Goal: Browse casually

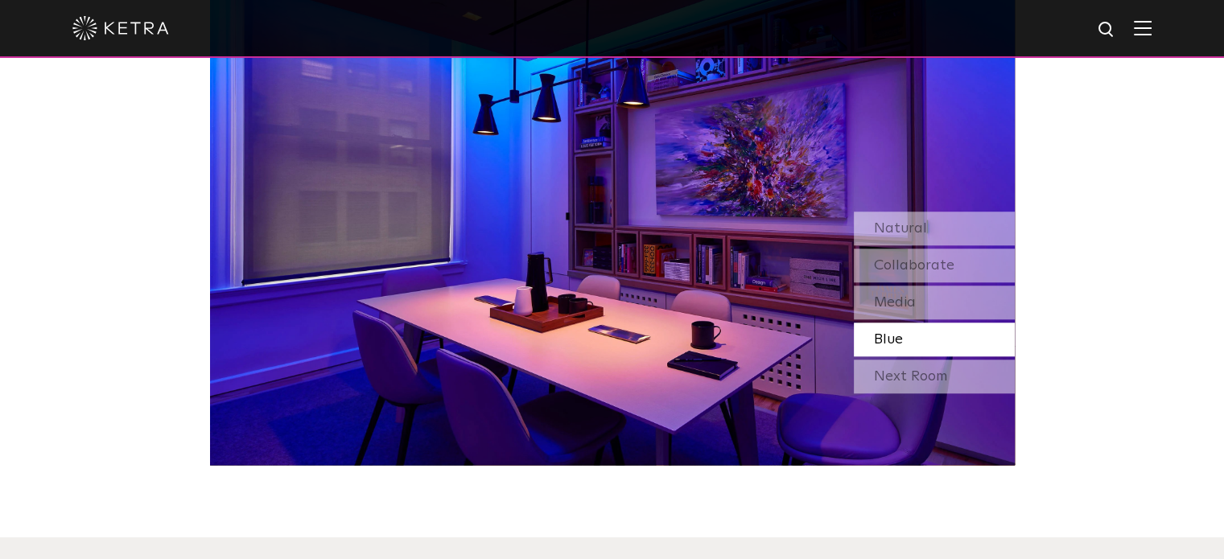
scroll to position [1368, 0]
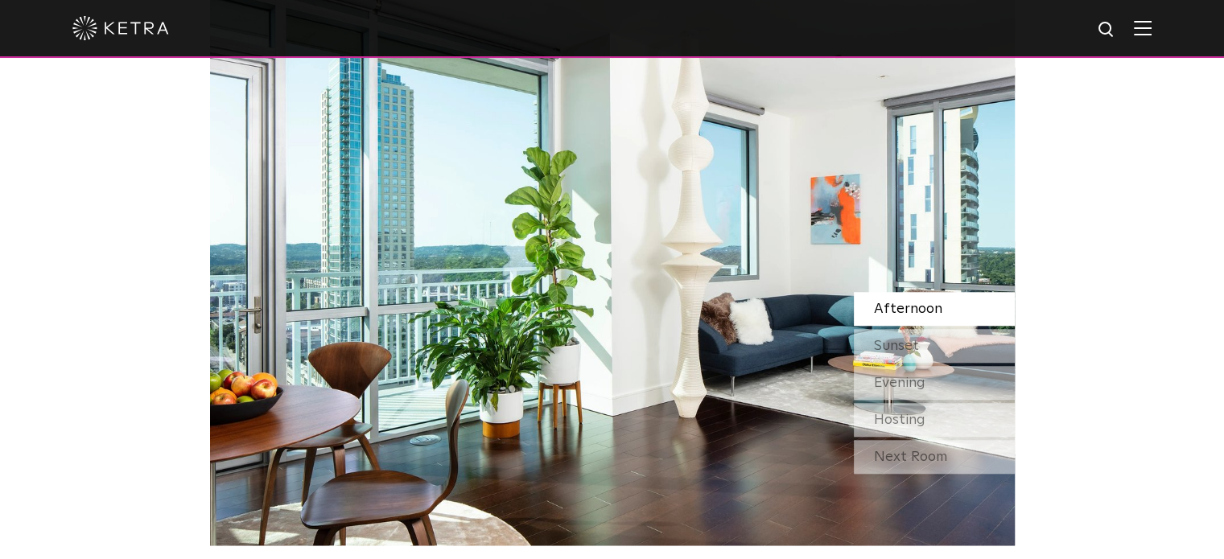
click at [947, 307] on div "Afternoon" at bounding box center [934, 309] width 161 height 34
click at [945, 354] on div "Sunset" at bounding box center [934, 346] width 161 height 34
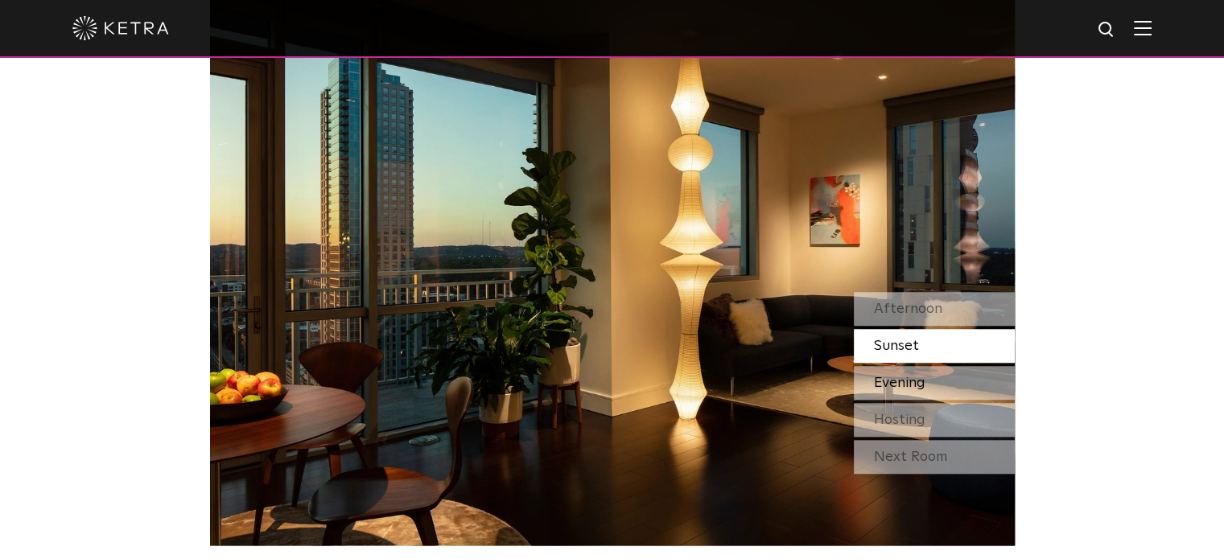
click at [946, 386] on div "Evening" at bounding box center [934, 383] width 161 height 34
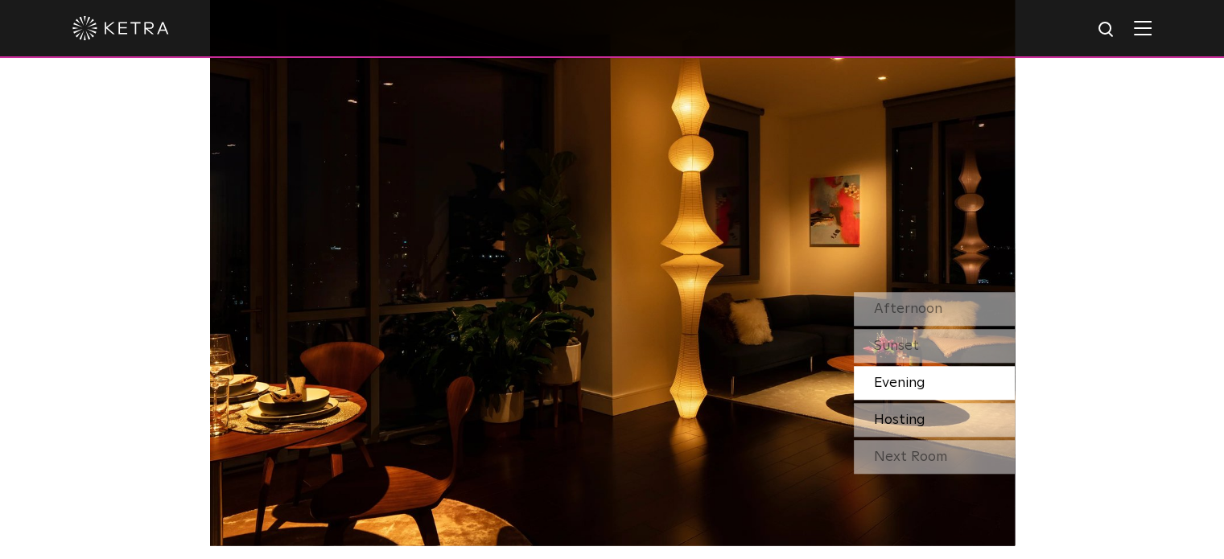
click at [940, 420] on div "Hosting" at bounding box center [934, 420] width 161 height 34
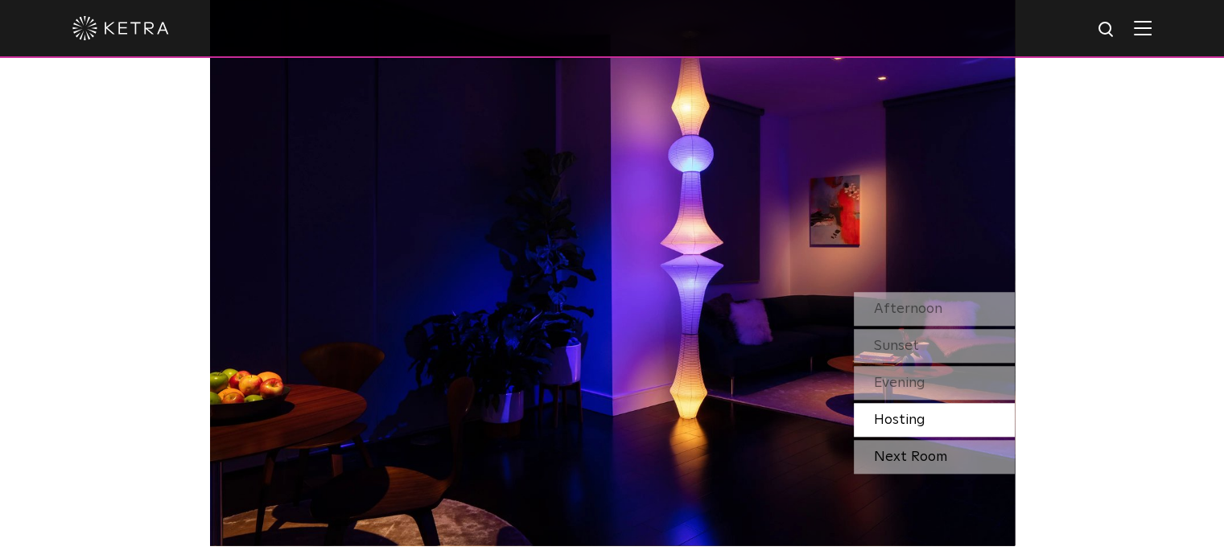
click at [938, 468] on div "Next Room" at bounding box center [934, 457] width 161 height 34
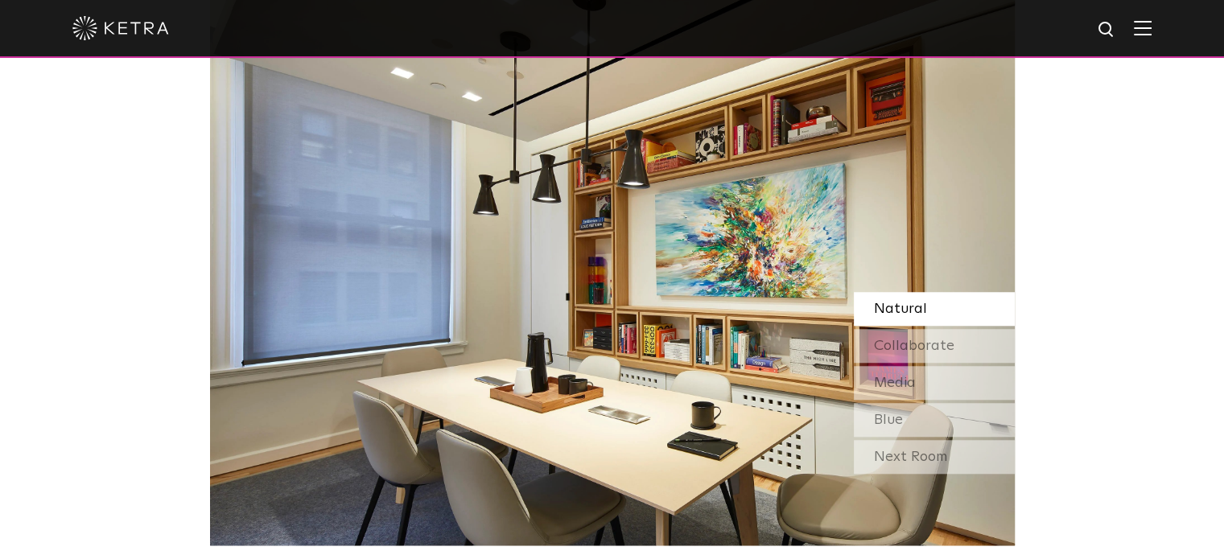
click at [934, 310] on div "Natural" at bounding box center [934, 309] width 161 height 34
click at [932, 349] on span "Collaborate" at bounding box center [914, 346] width 80 height 14
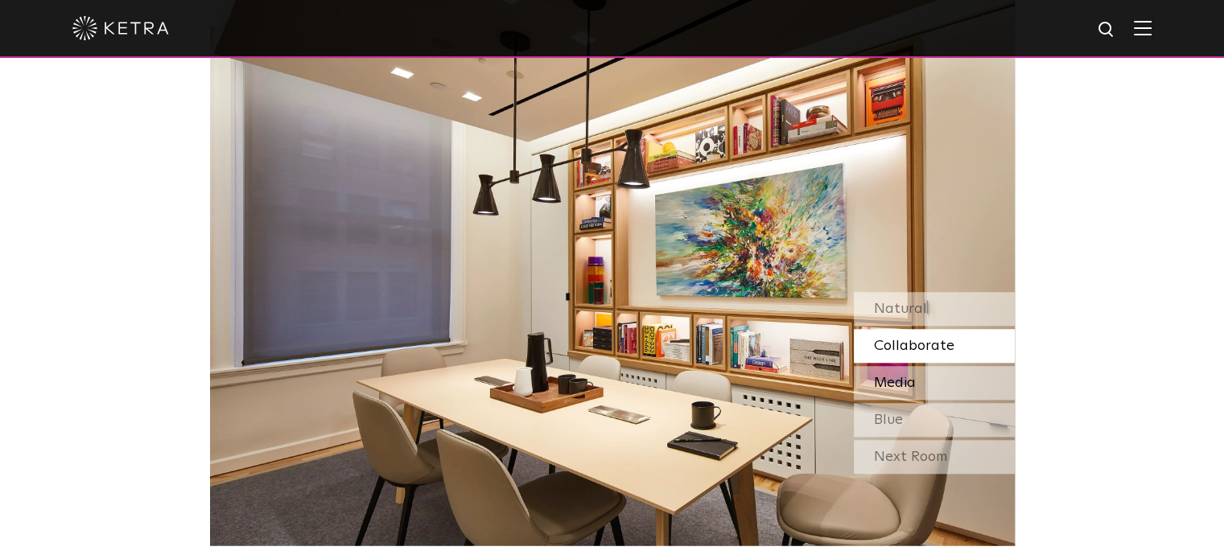
click at [922, 382] on div "Media" at bounding box center [934, 383] width 161 height 34
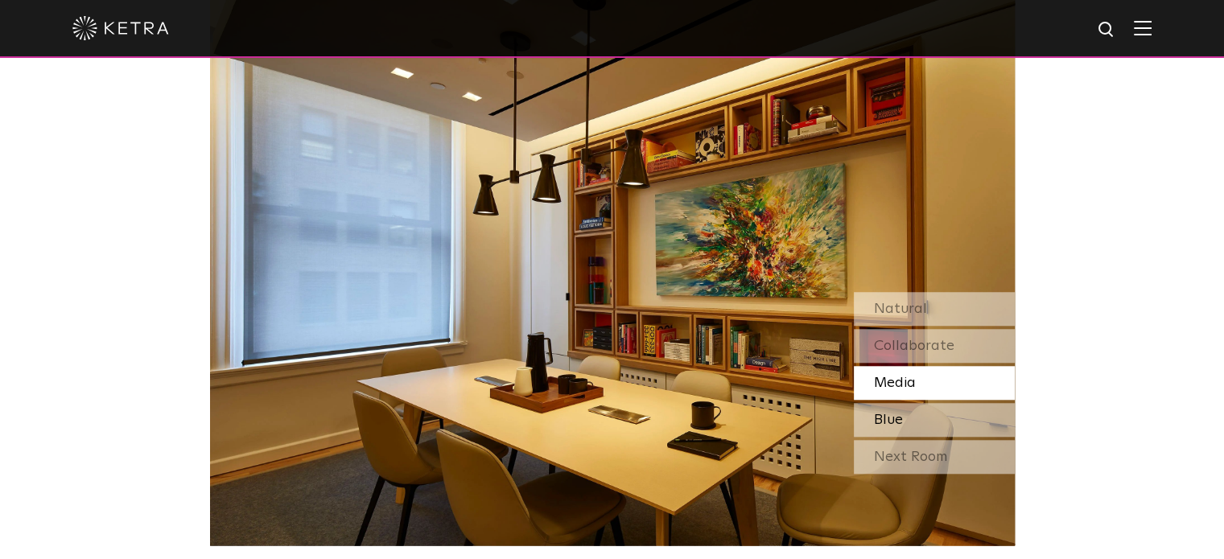
click at [904, 417] on div "Blue" at bounding box center [934, 420] width 161 height 34
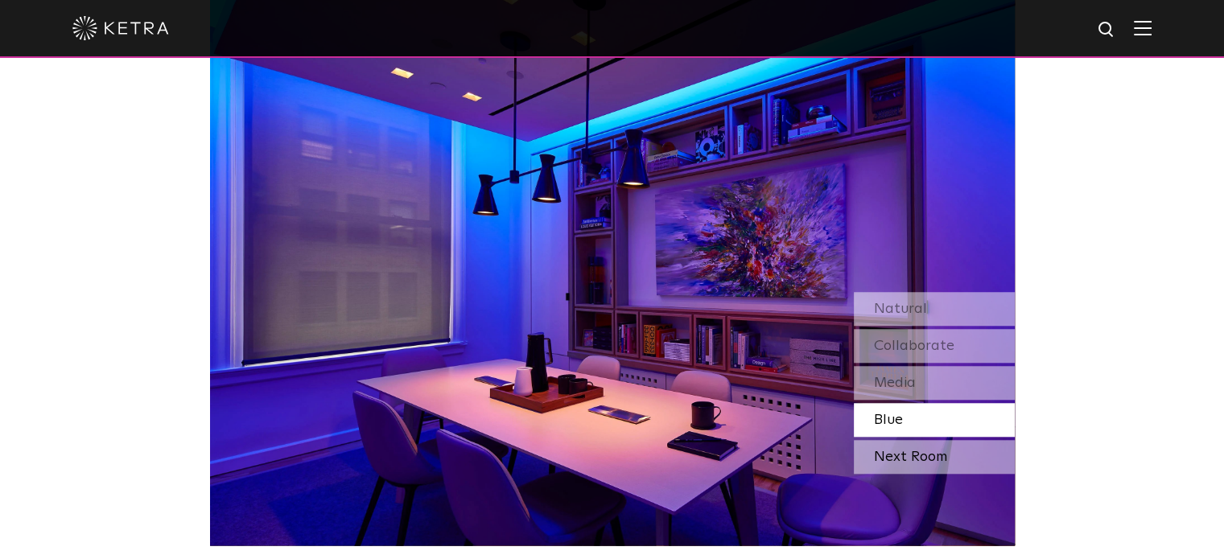
click at [915, 461] on div "Next Room" at bounding box center [934, 457] width 161 height 34
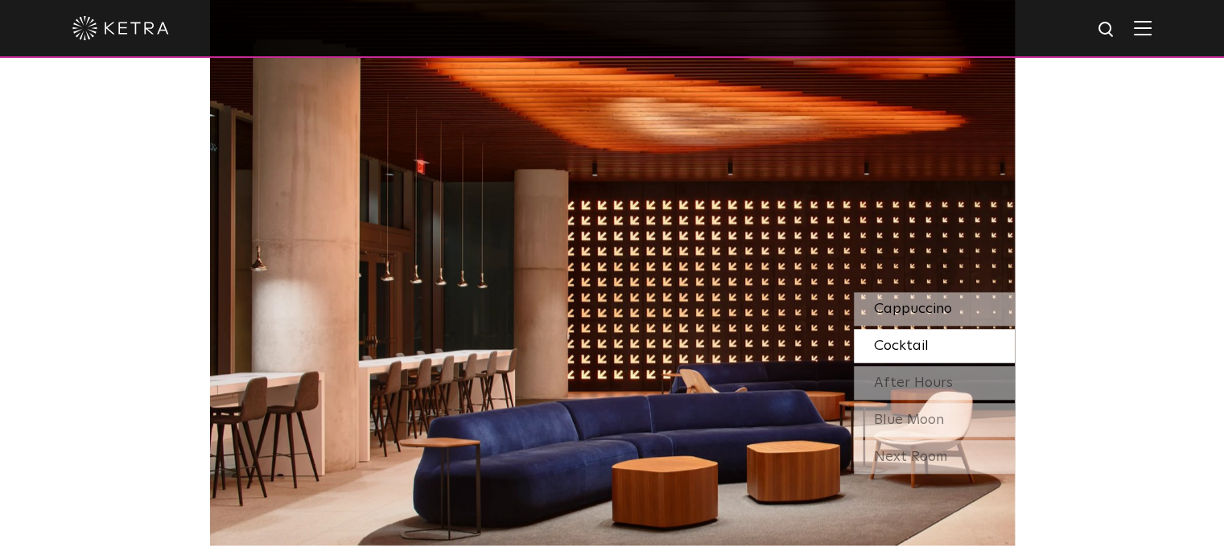
click at [950, 312] on span "Cappuccino" at bounding box center [913, 309] width 78 height 14
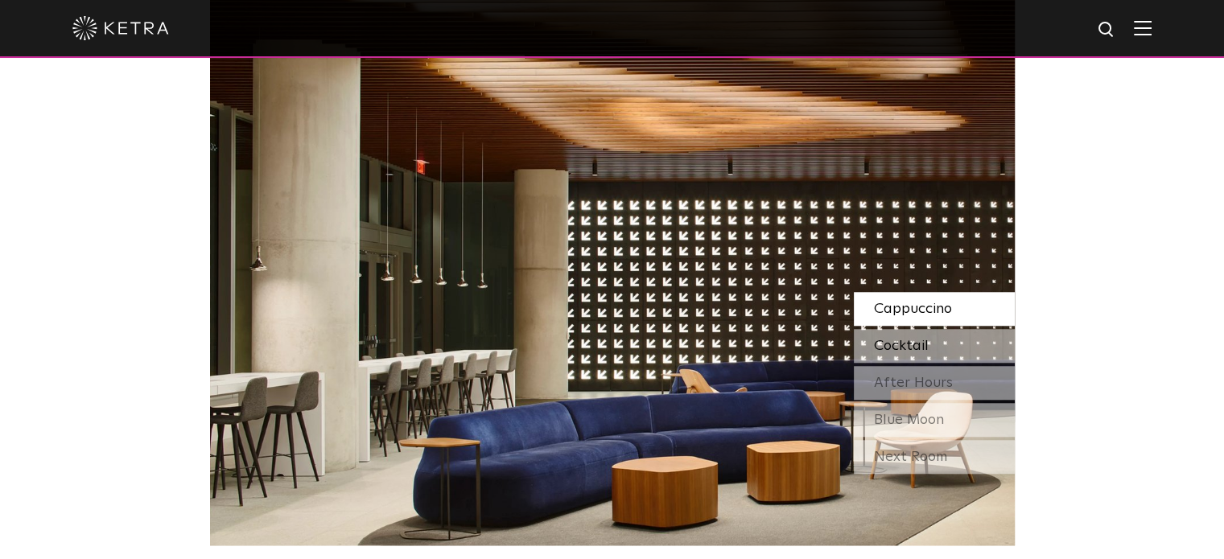
click at [938, 345] on div "Cocktail" at bounding box center [934, 346] width 161 height 34
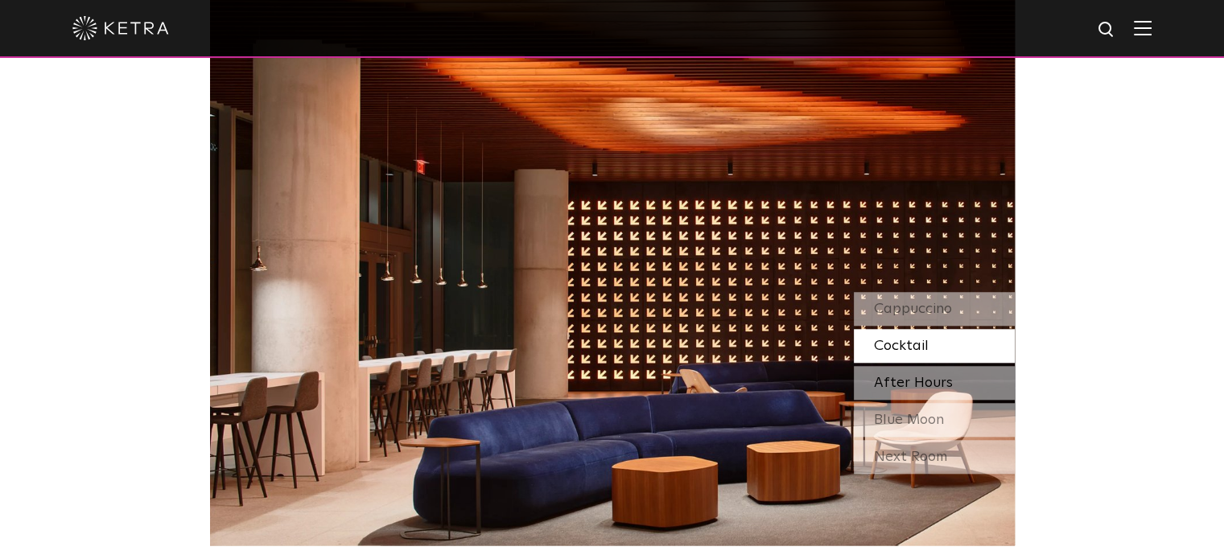
click at [926, 384] on span "After Hours" at bounding box center [913, 383] width 79 height 14
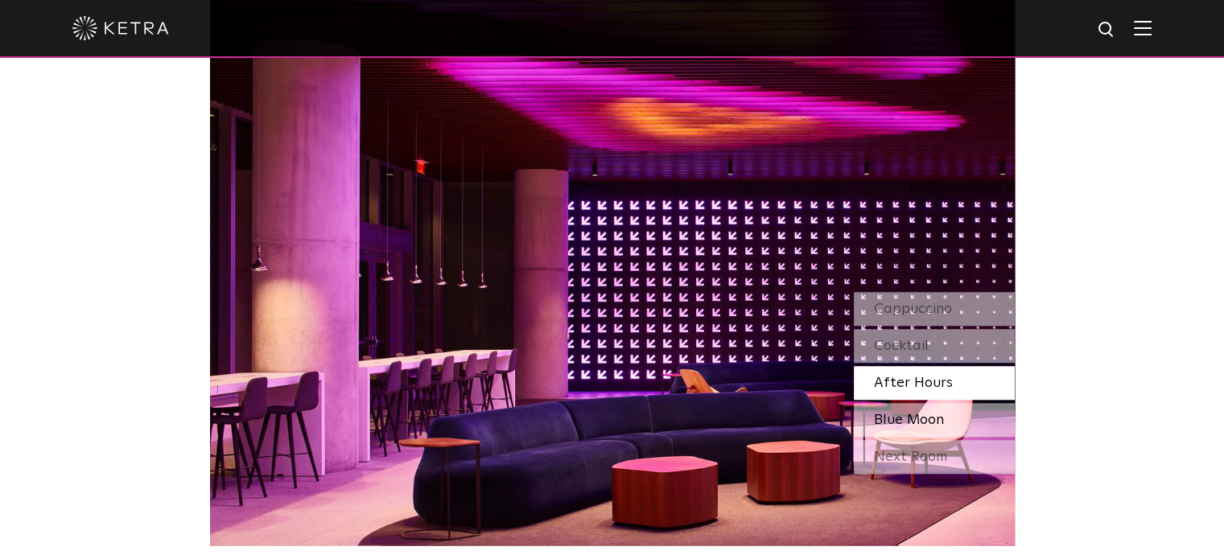
click at [915, 423] on span "Blue Moon" at bounding box center [909, 420] width 70 height 14
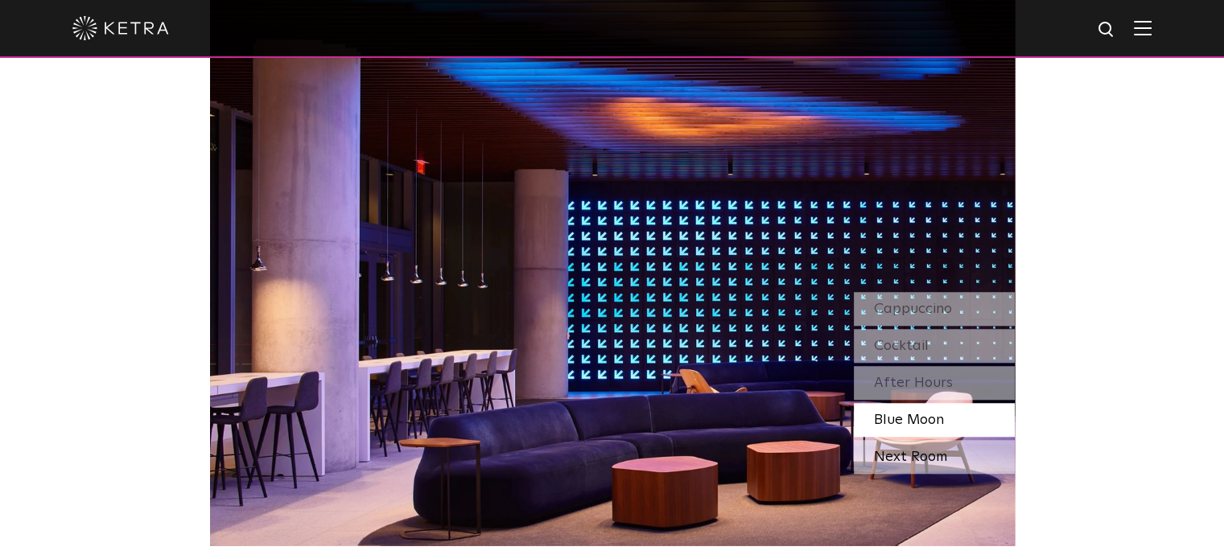
click at [916, 459] on div "Next Room" at bounding box center [934, 457] width 161 height 34
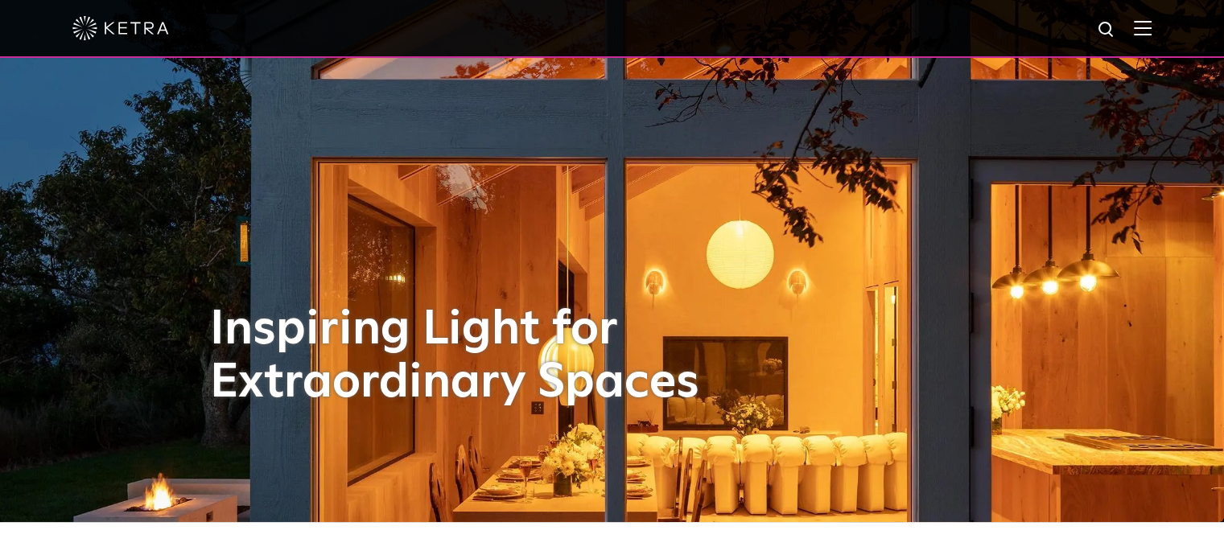
scroll to position [0, 0]
